Goal: Information Seeking & Learning: Learn about a topic

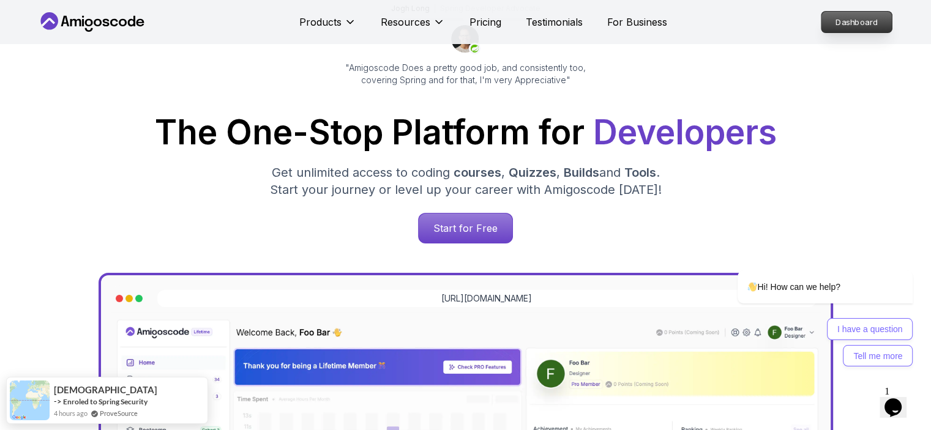
scroll to position [122, 0]
click at [864, 23] on p "Dashboard" at bounding box center [856, 22] width 70 height 21
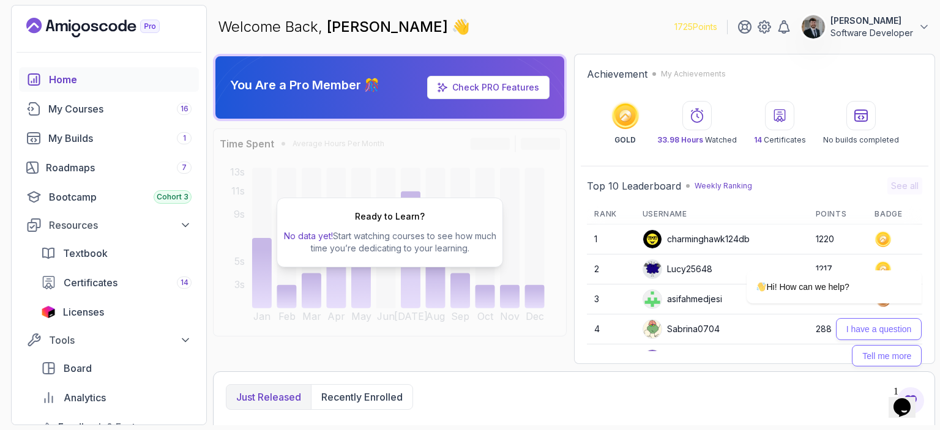
click at [901, 398] on icon "$i18n('chat', 'chat_widget')" at bounding box center [901, 407] width 17 height 18
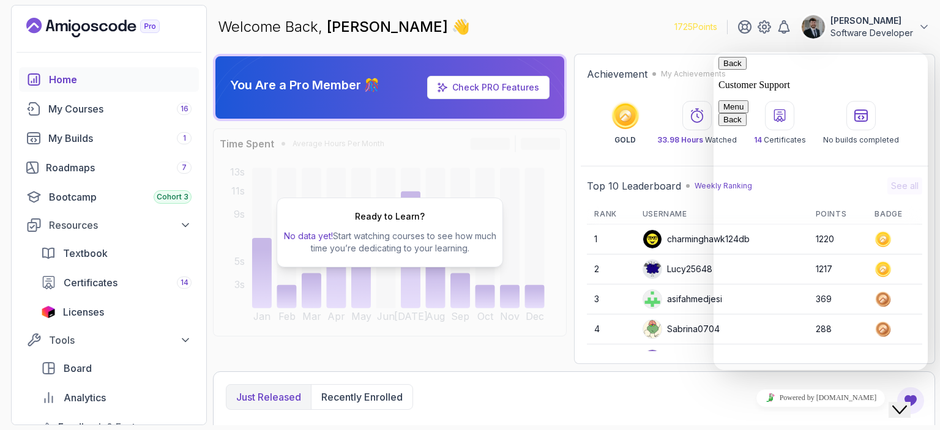
drag, startPoint x: 901, startPoint y: 395, endPoint x: 906, endPoint y: 400, distance: 7.4
click at [906, 403] on icon "Close Chat This icon closes the chat window." at bounding box center [899, 410] width 15 height 15
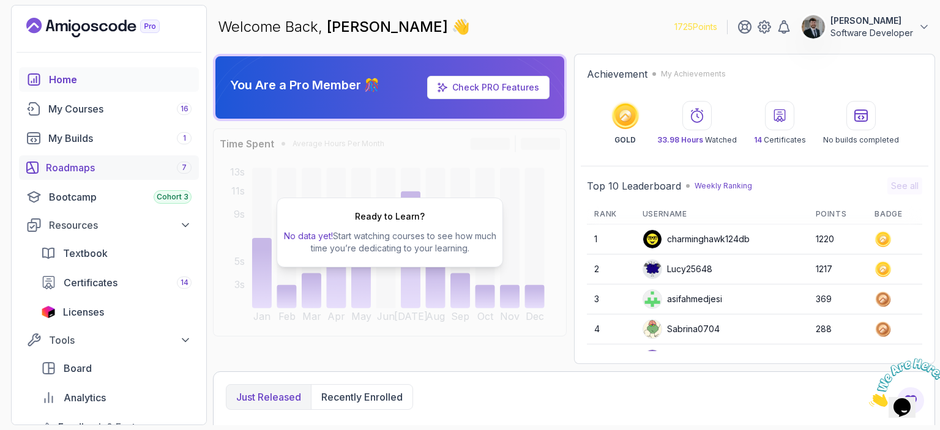
click at [86, 162] on div "Roadmaps 7" at bounding box center [119, 167] width 146 height 15
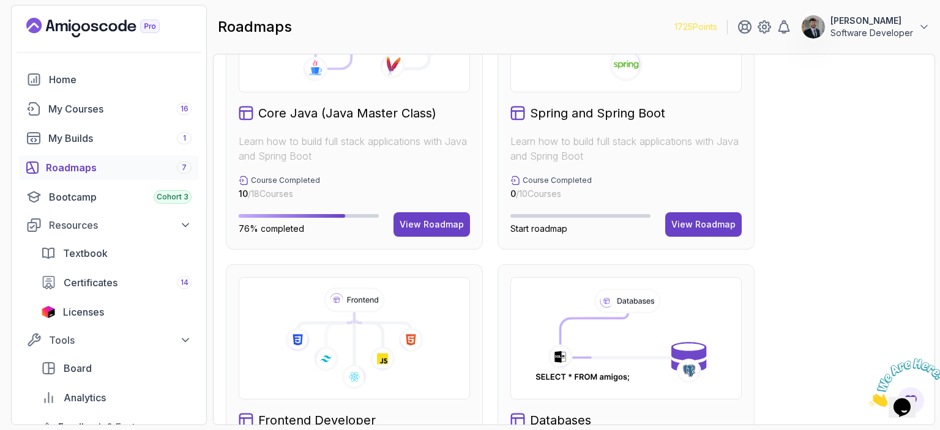
scroll to position [377, 0]
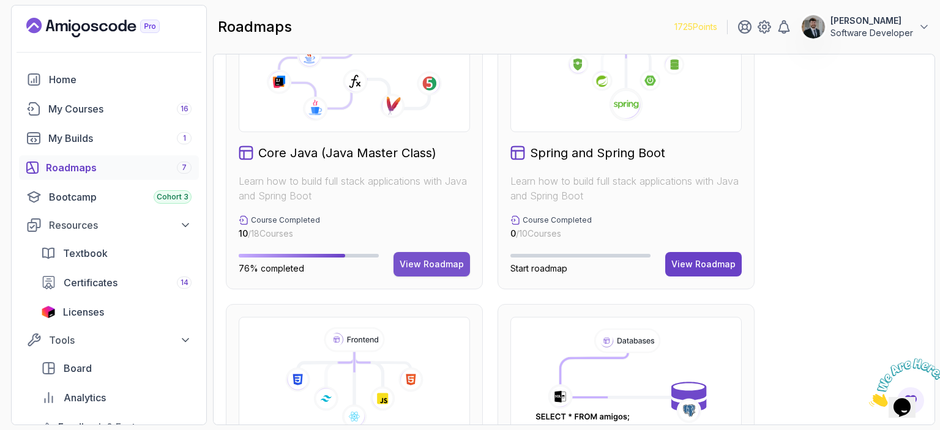
click at [426, 259] on div "View Roadmap" at bounding box center [432, 264] width 64 height 12
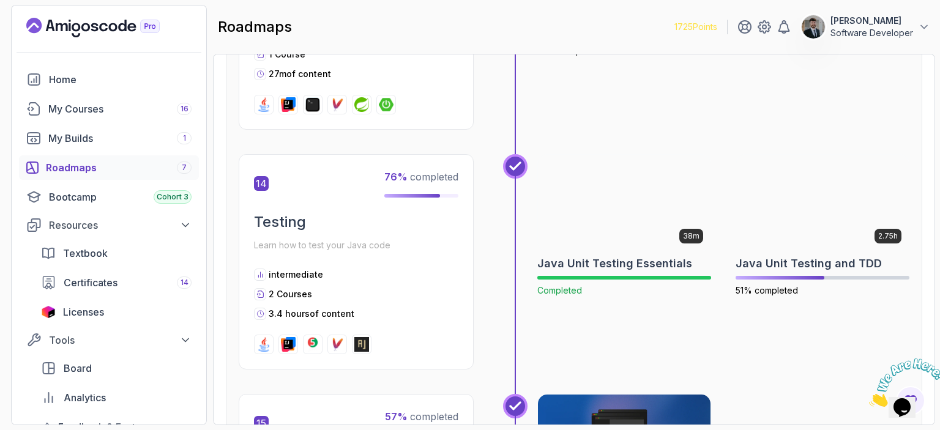
scroll to position [3512, 0]
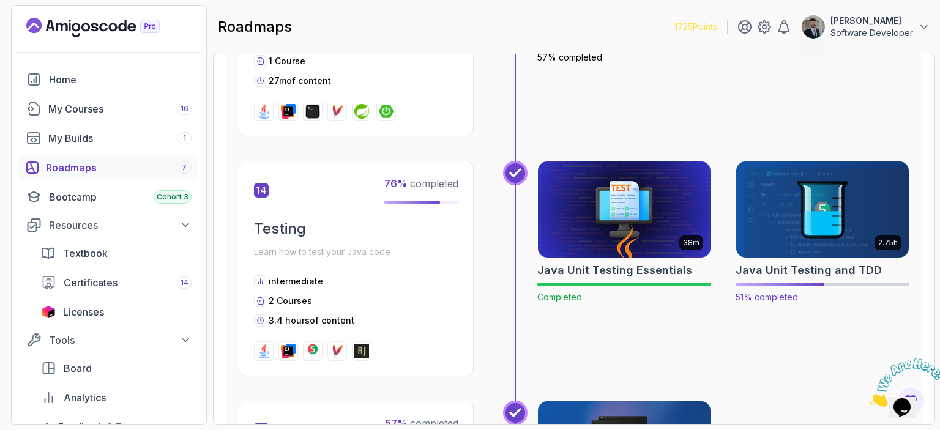
click at [814, 185] on img at bounding box center [822, 210] width 181 height 102
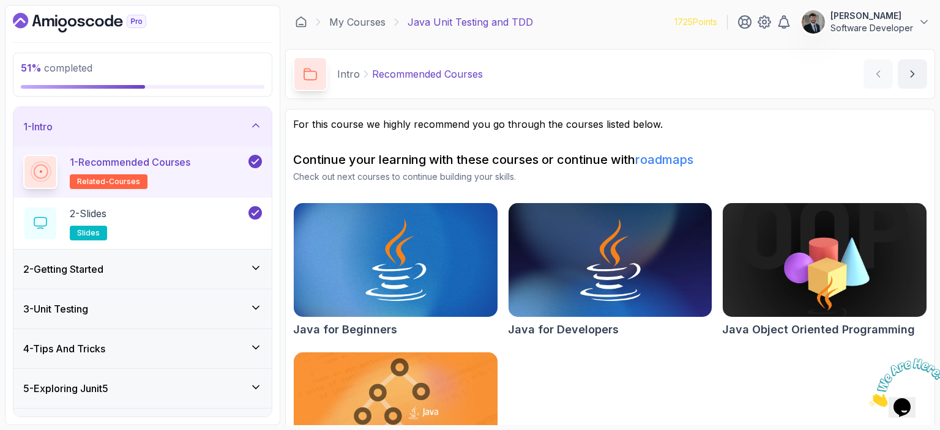
click at [130, 269] on div "2 - Getting Started" at bounding box center [142, 269] width 239 height 15
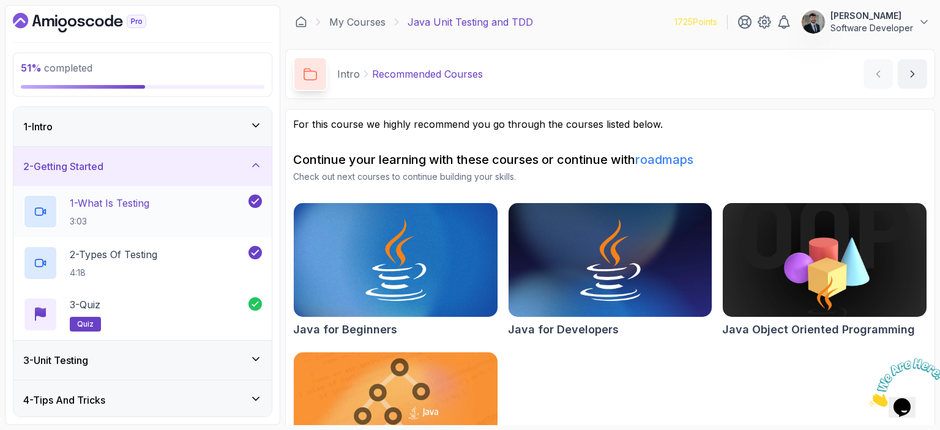
click at [133, 210] on h2 "1 - What Is Testing 3:03" at bounding box center [110, 212] width 80 height 32
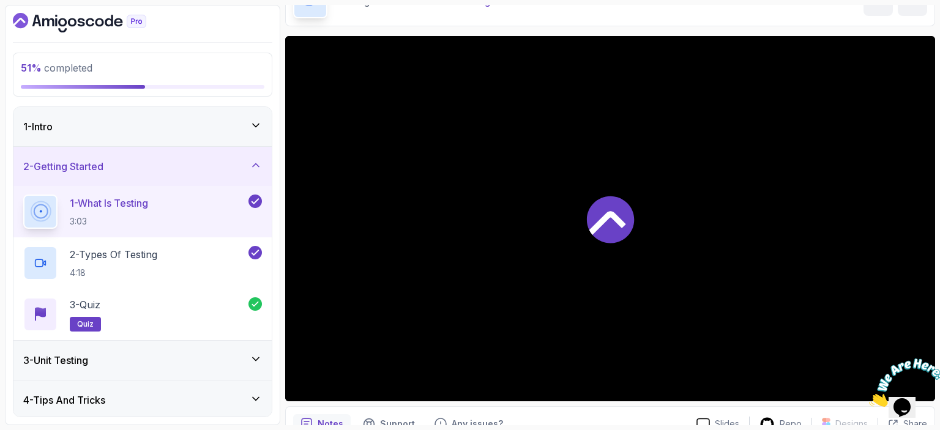
scroll to position [72, 0]
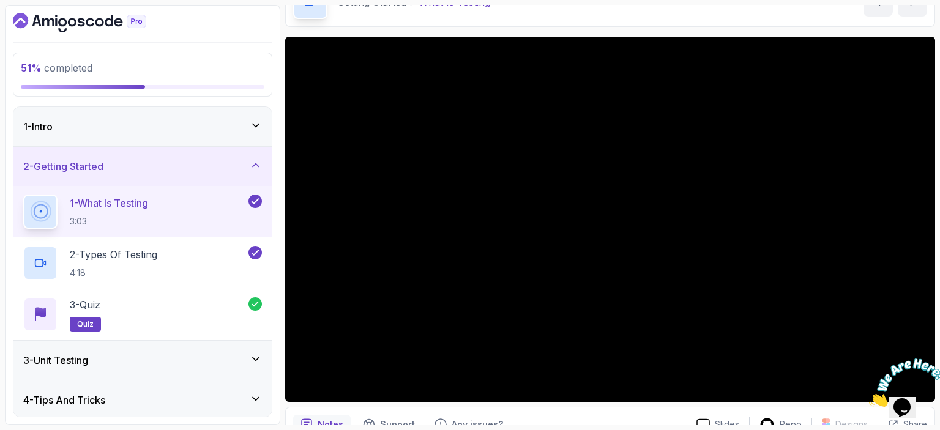
click at [869, 398] on icon "Close" at bounding box center [869, 403] width 0 height 10
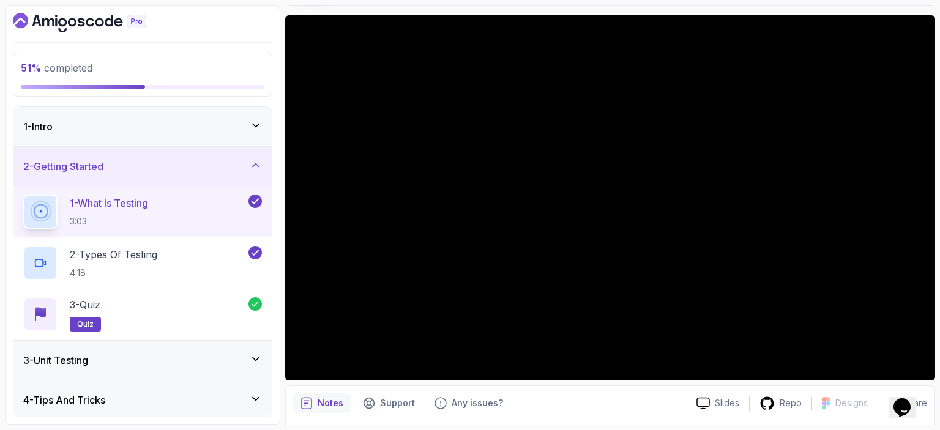
scroll to position [133, 0]
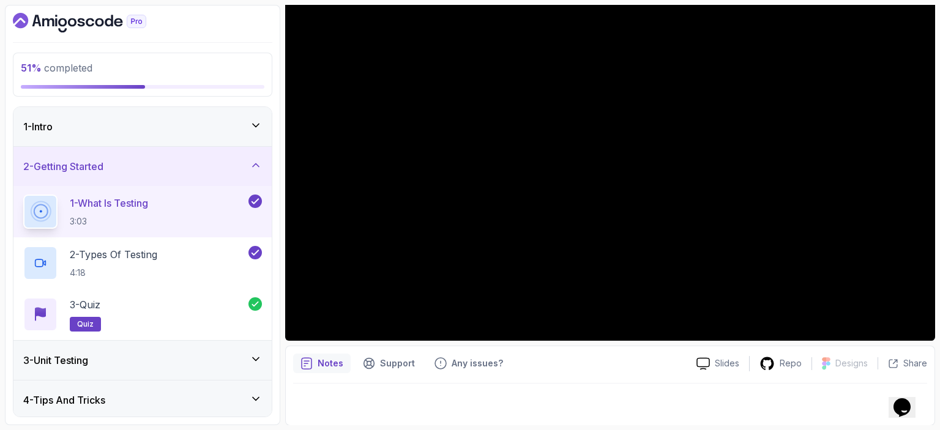
click at [625, 354] on div "Notes Support Any issues?" at bounding box center [489, 364] width 393 height 20
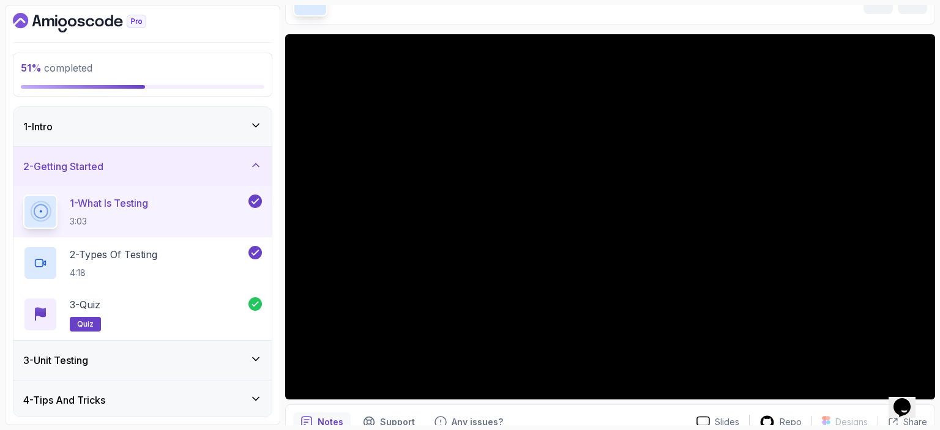
scroll to position [72, 0]
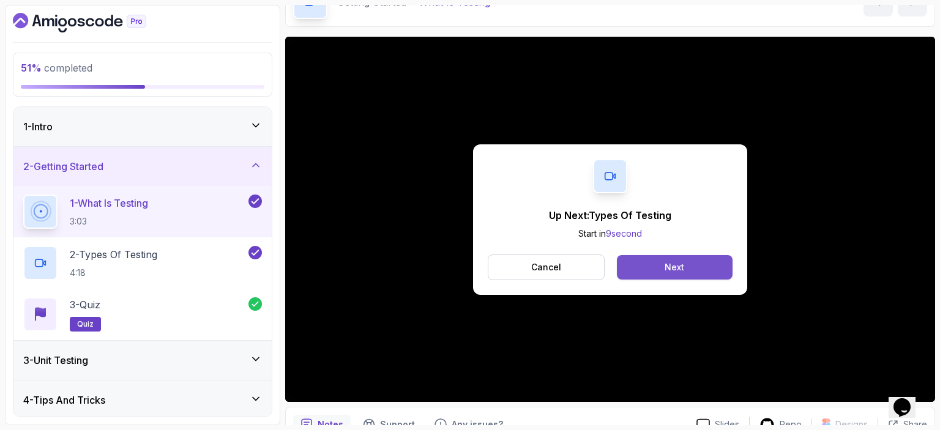
click at [707, 266] on button "Next" at bounding box center [675, 267] width 116 height 24
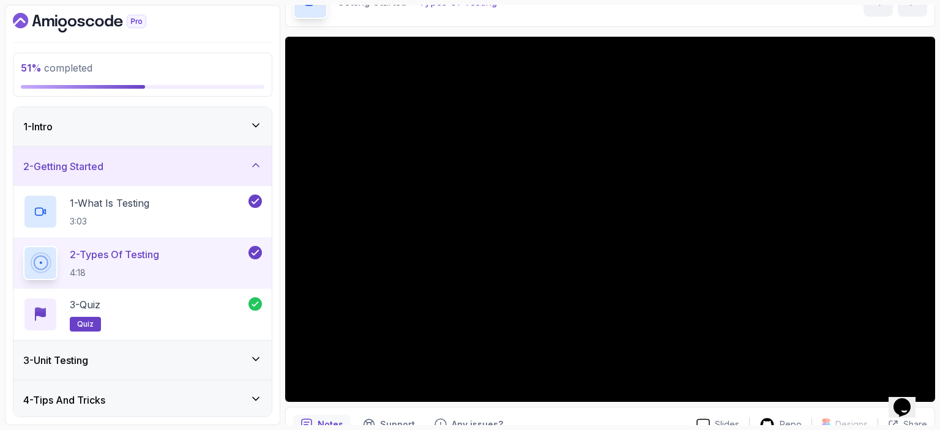
click at [198, 161] on div "2 - Getting Started" at bounding box center [142, 166] width 239 height 15
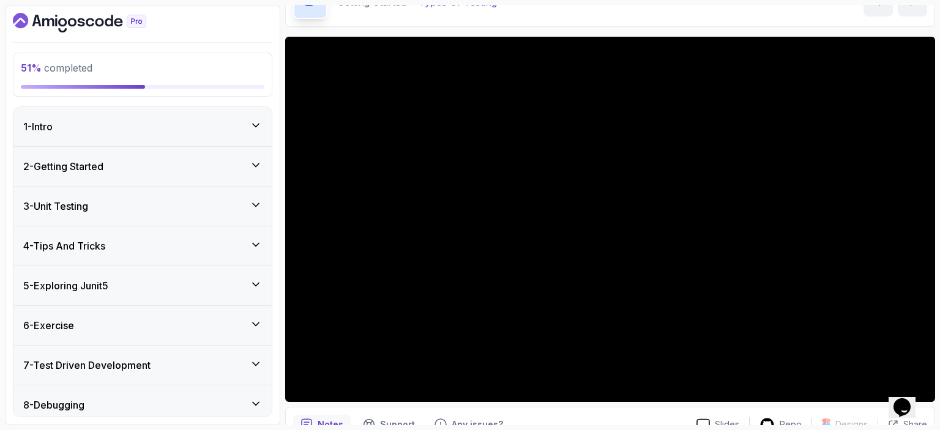
click at [158, 273] on div "5 - Exploring Junit5" at bounding box center [142, 285] width 258 height 39
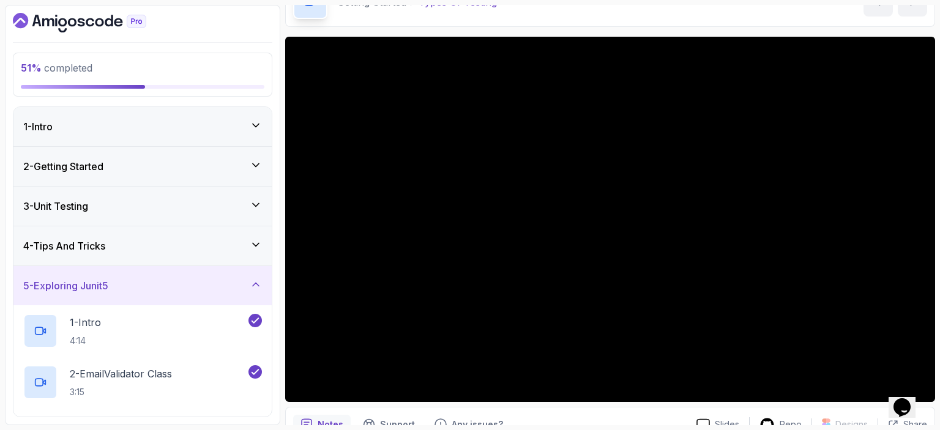
click at [164, 248] on div "4 - Tips And Tricks" at bounding box center [142, 246] width 239 height 15
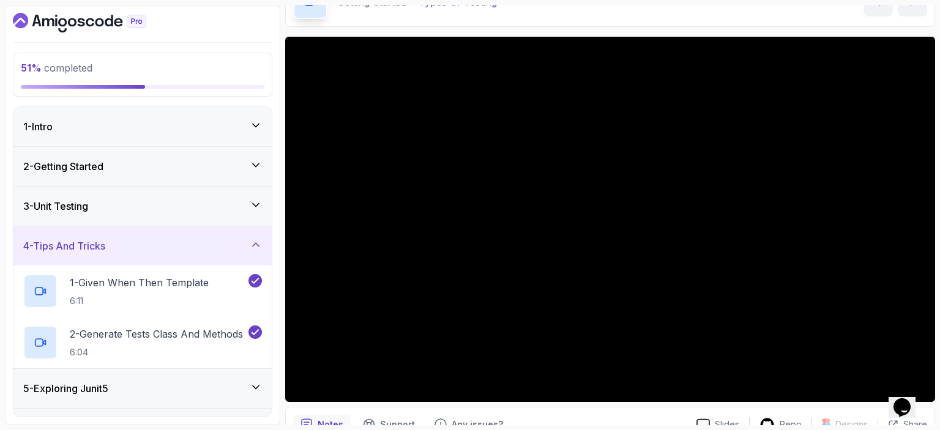
click at [164, 248] on div "4 - Tips And Tricks" at bounding box center [142, 246] width 239 height 15
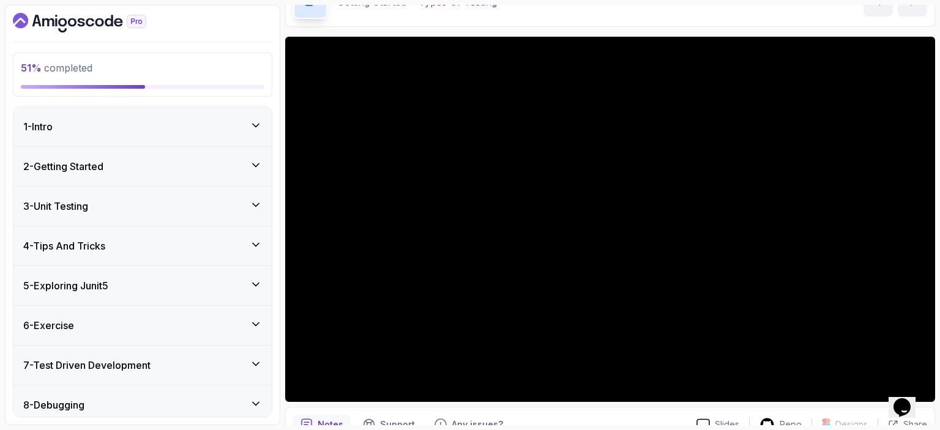
click at [160, 278] on div "5 - Exploring Junit5" at bounding box center [142, 285] width 239 height 15
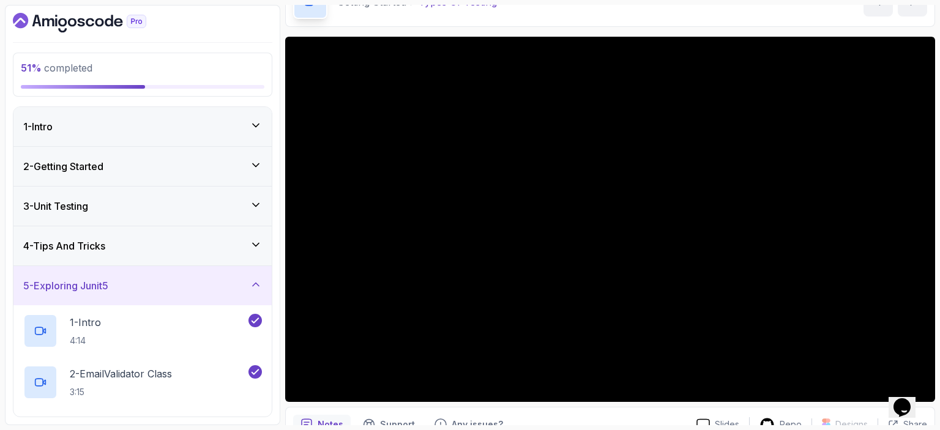
click at [163, 271] on div "5 - Exploring Junit5" at bounding box center [142, 285] width 258 height 39
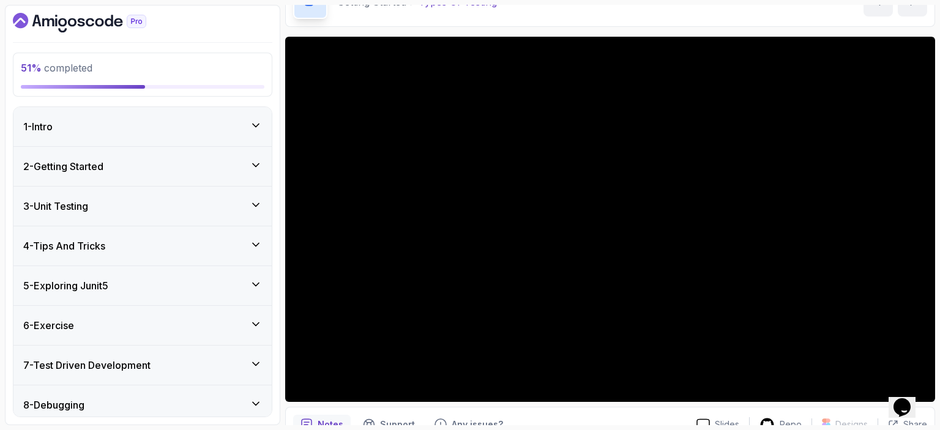
click at [132, 330] on div "6 - Exercise" at bounding box center [142, 325] width 239 height 15
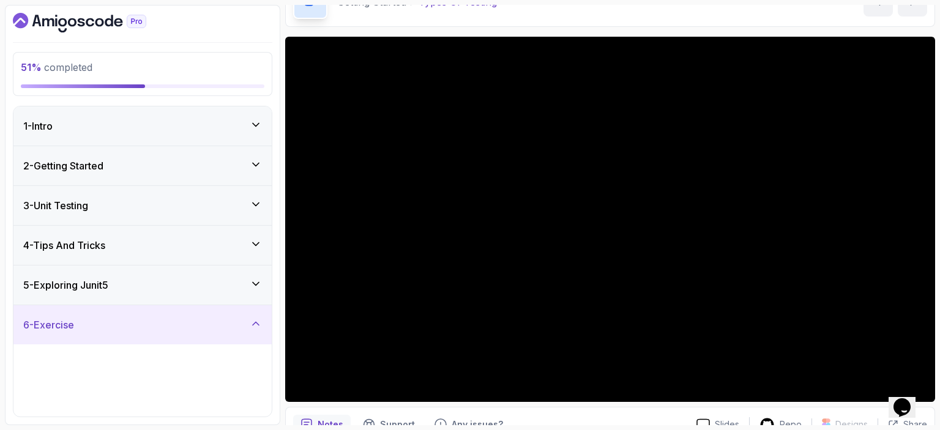
click at [132, 330] on div "6 - Exercise" at bounding box center [142, 325] width 239 height 15
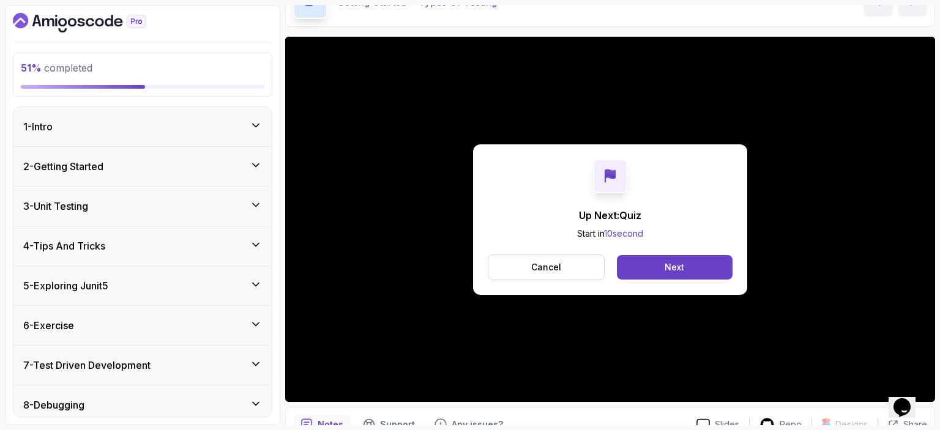
click at [120, 369] on h3 "7 - Test Driven Development" at bounding box center [86, 365] width 127 height 15
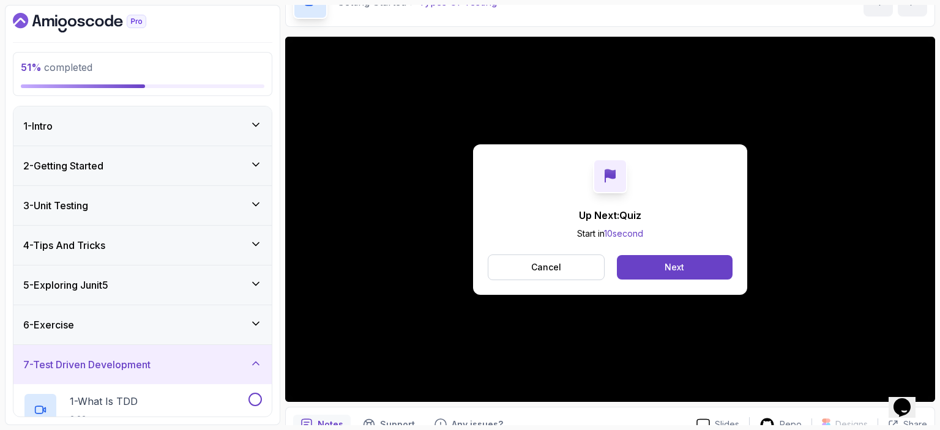
click at [120, 362] on h3 "7 - Test Driven Development" at bounding box center [86, 364] width 127 height 15
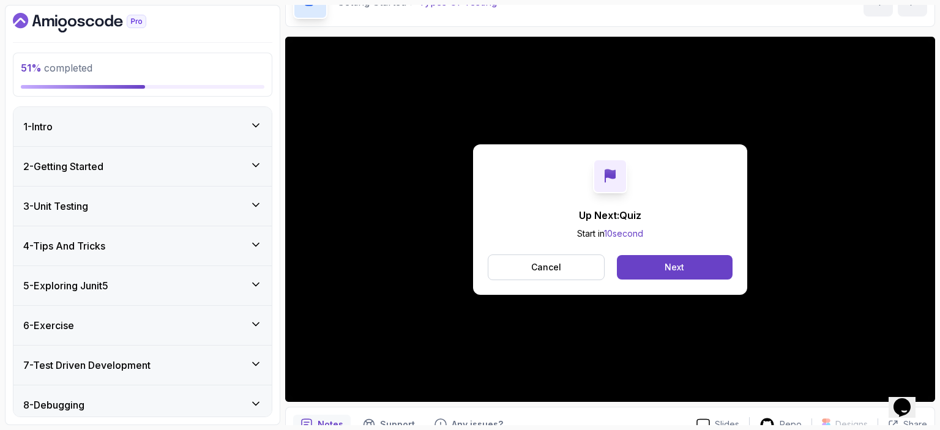
click at [103, 203] on div "3 - Unit Testing" at bounding box center [142, 206] width 239 height 15
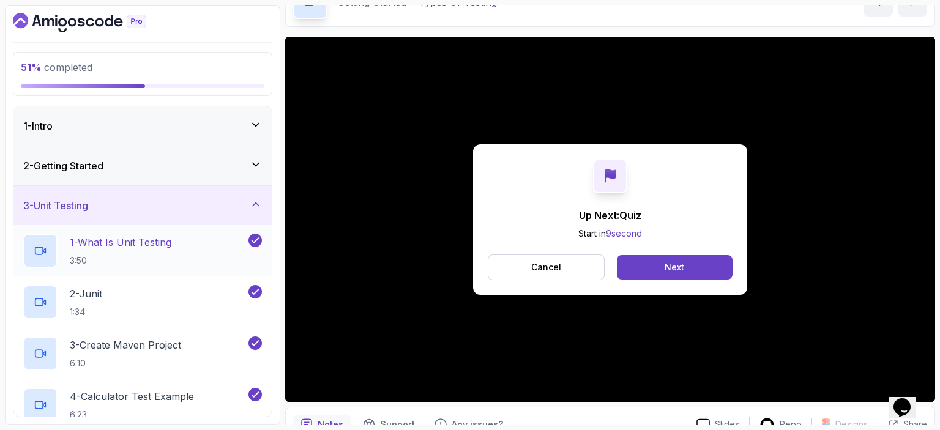
click at [139, 242] on p "1 - What Is Unit Testing" at bounding box center [121, 242] width 102 height 15
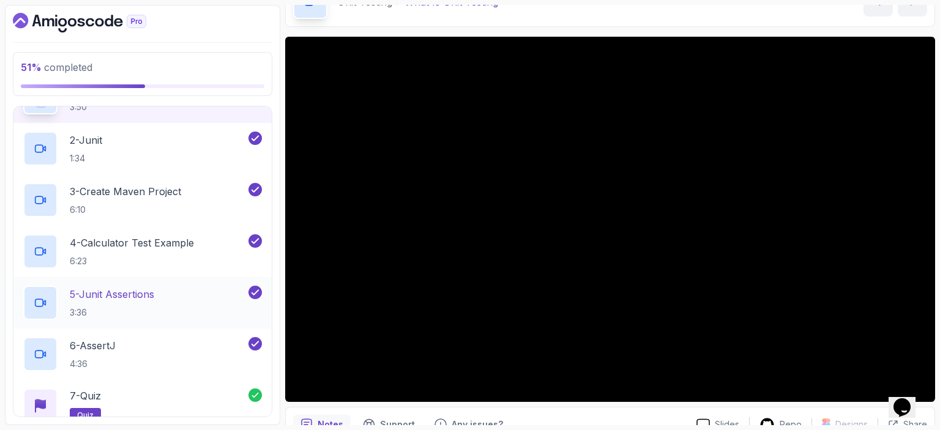
scroll to position [139, 0]
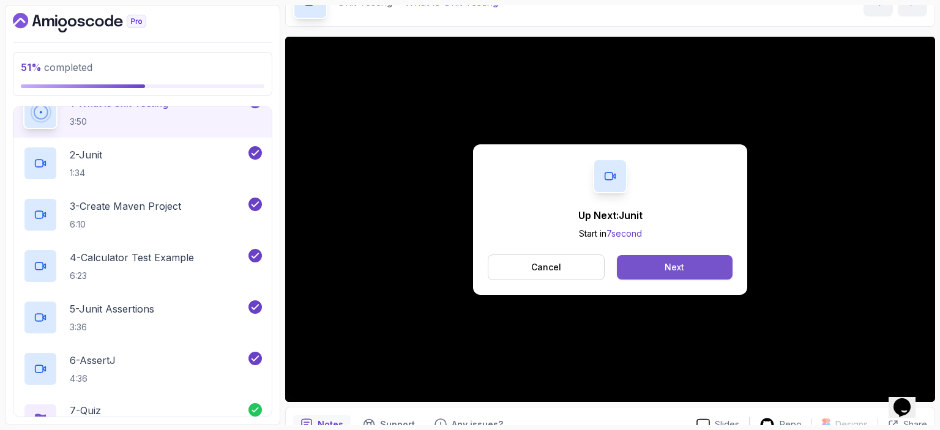
click at [691, 264] on button "Next" at bounding box center [675, 267] width 116 height 24
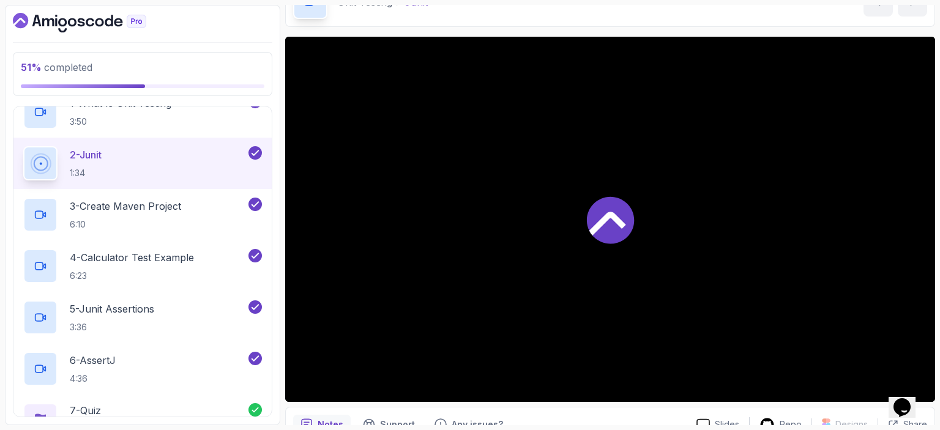
scroll to position [147, 0]
